Goal: Navigation & Orientation: Find specific page/section

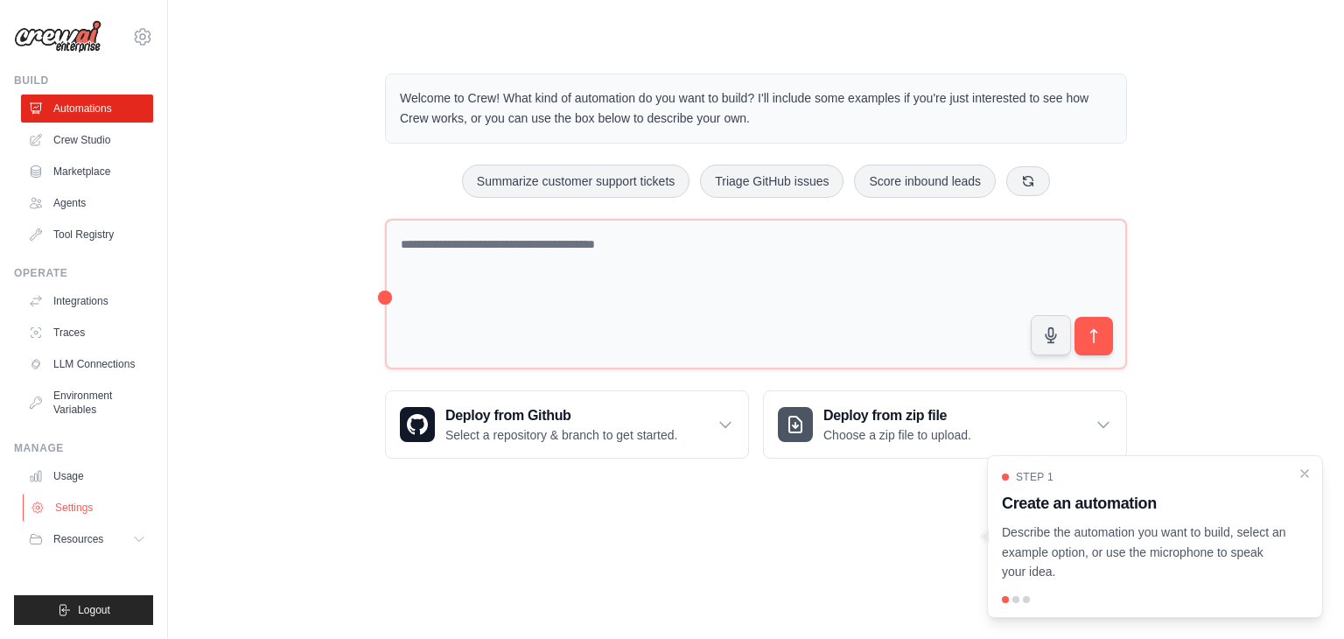
click at [123, 505] on link "Settings" at bounding box center [89, 508] width 132 height 28
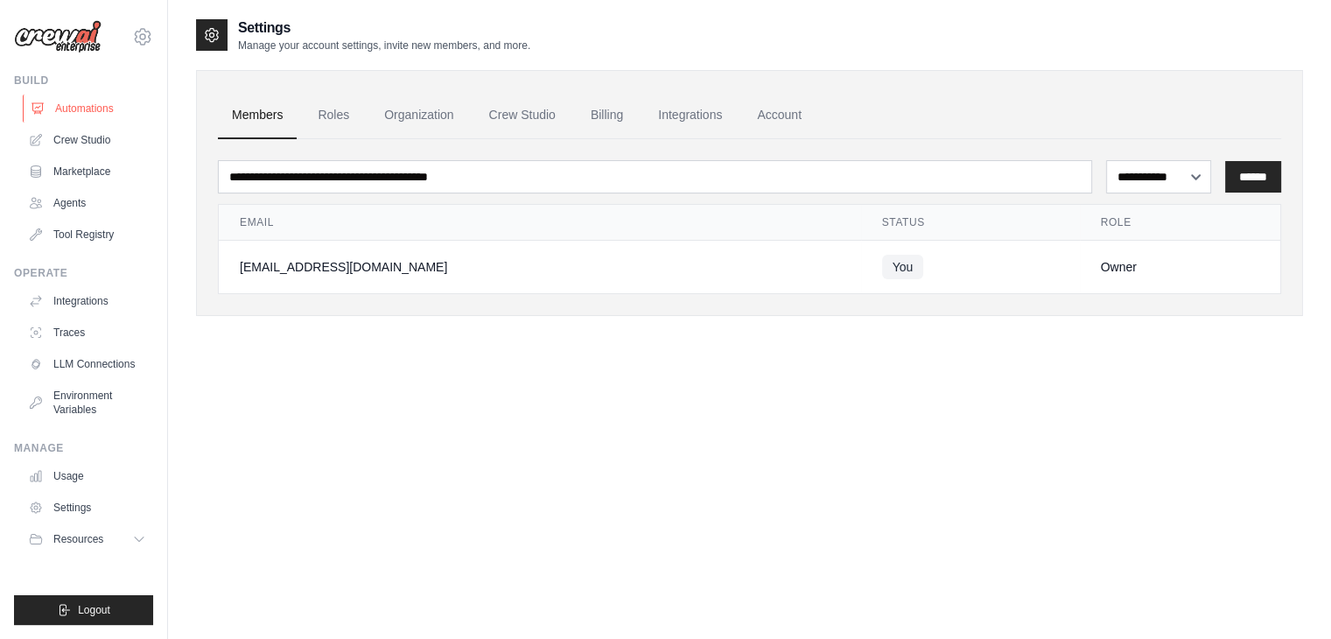
click at [65, 110] on link "Automations" at bounding box center [89, 109] width 132 height 28
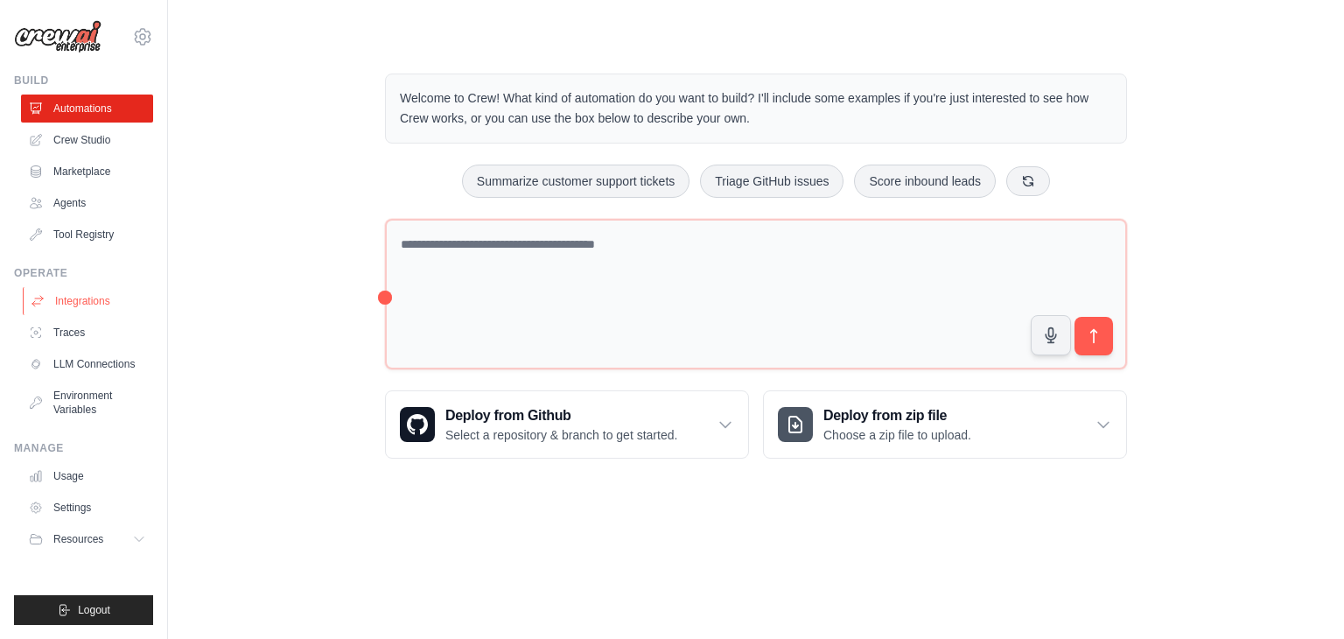
click at [70, 300] on link "Integrations" at bounding box center [89, 301] width 132 height 28
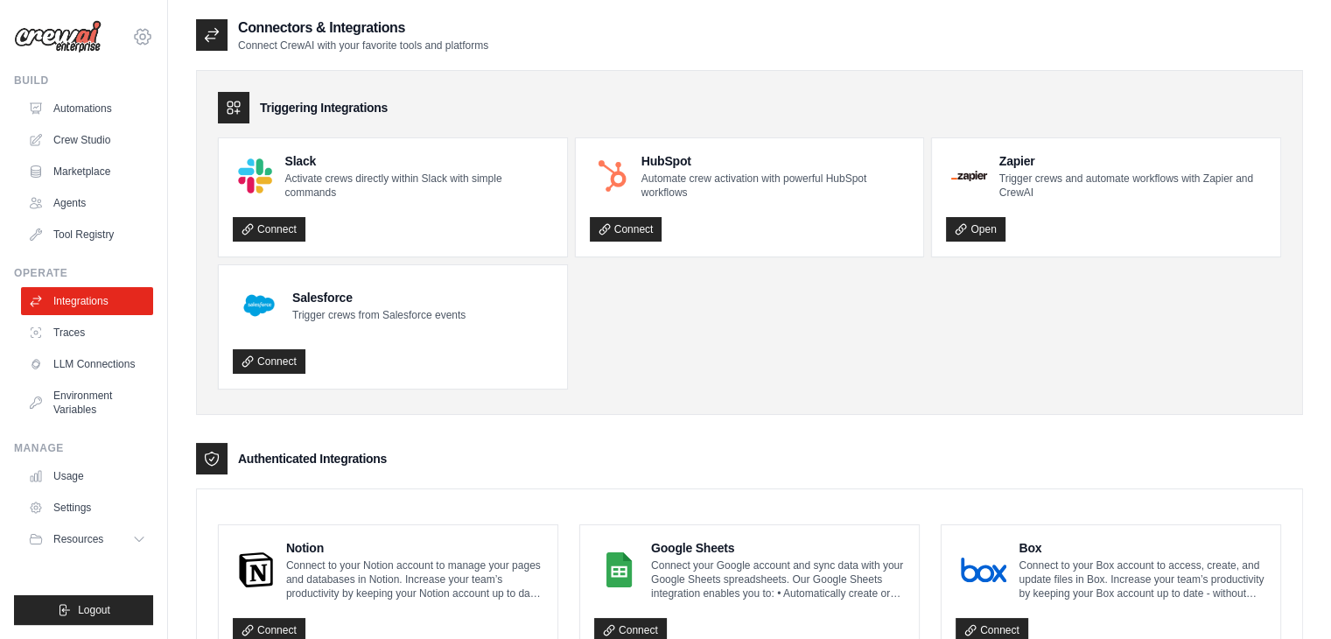
click at [141, 30] on icon at bounding box center [143, 36] width 16 height 15
click at [128, 121] on link "Settings" at bounding box center [143, 118] width 154 height 32
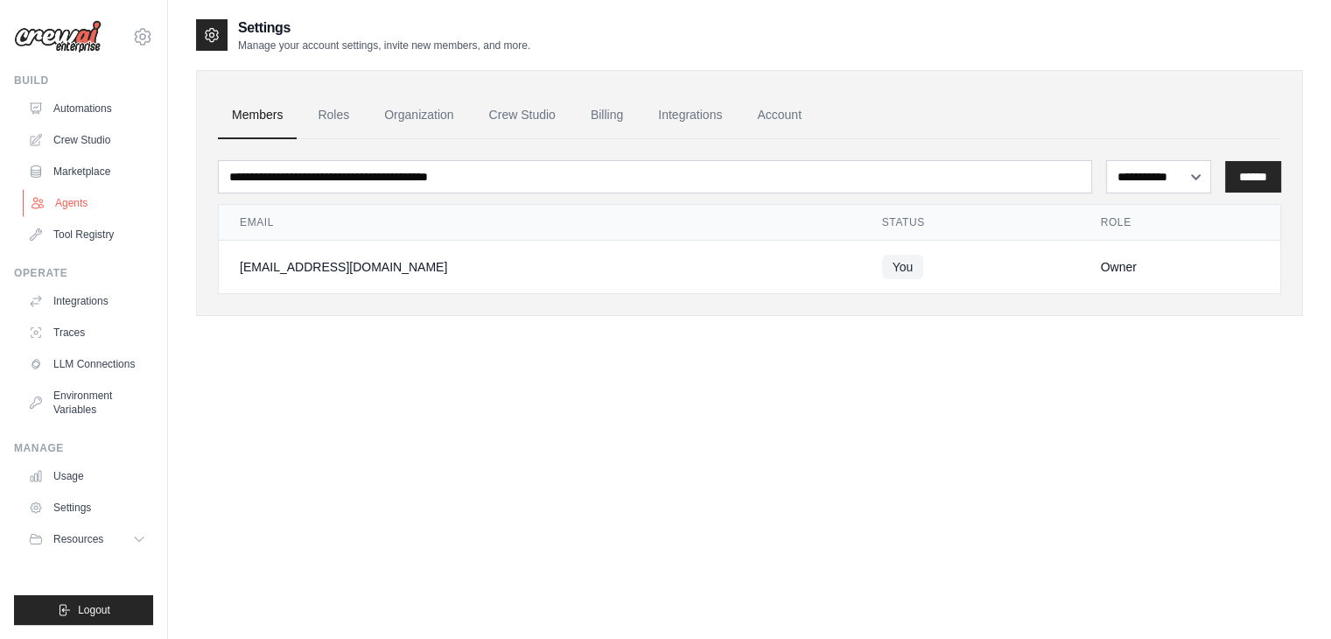
click at [80, 190] on link "Agents" at bounding box center [89, 203] width 132 height 28
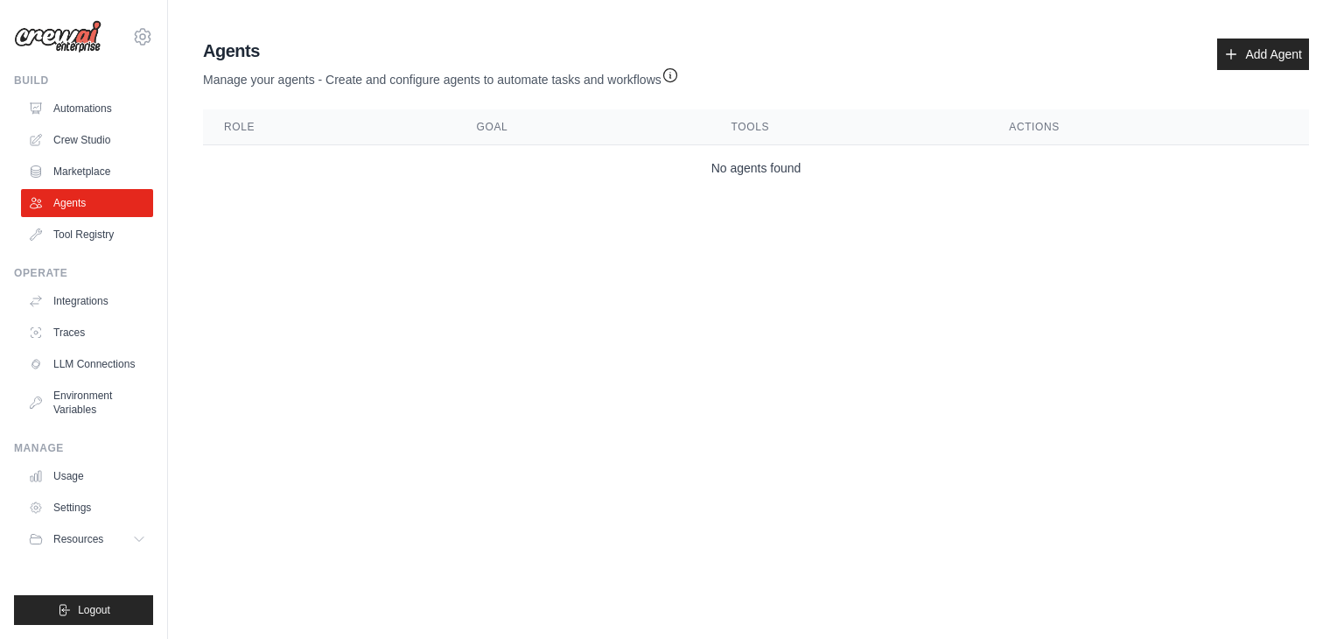
click at [742, 367] on body "[EMAIL_ADDRESS][DOMAIN_NAME] Settings Build Automations Crew Studio" at bounding box center [672, 319] width 1344 height 639
